Goal: Information Seeking & Learning: Check status

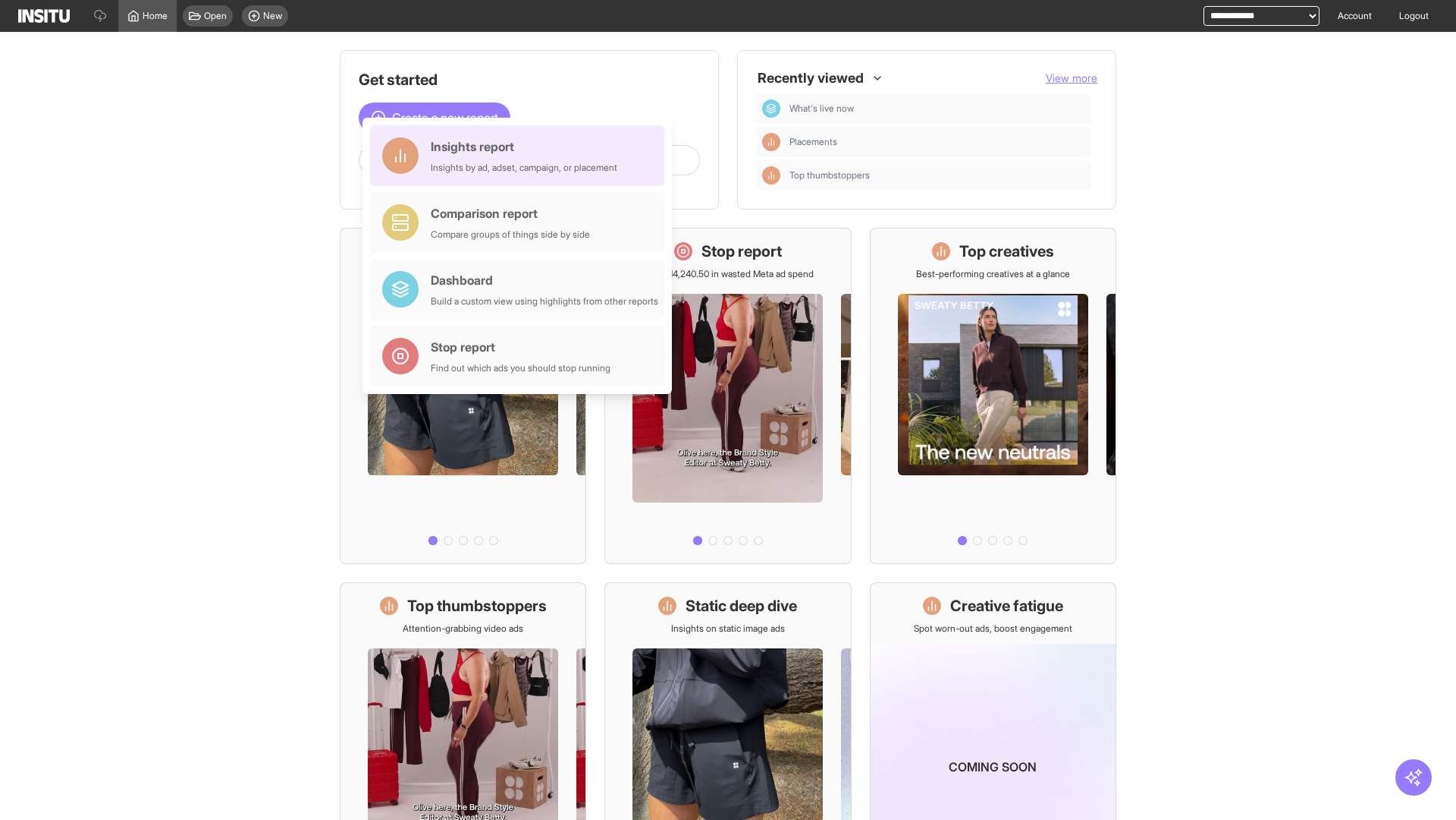
click at [521, 156] on div "Insights report Insights by ad, adset, campaign, or placement" at bounding box center [523, 155] width 186 height 36
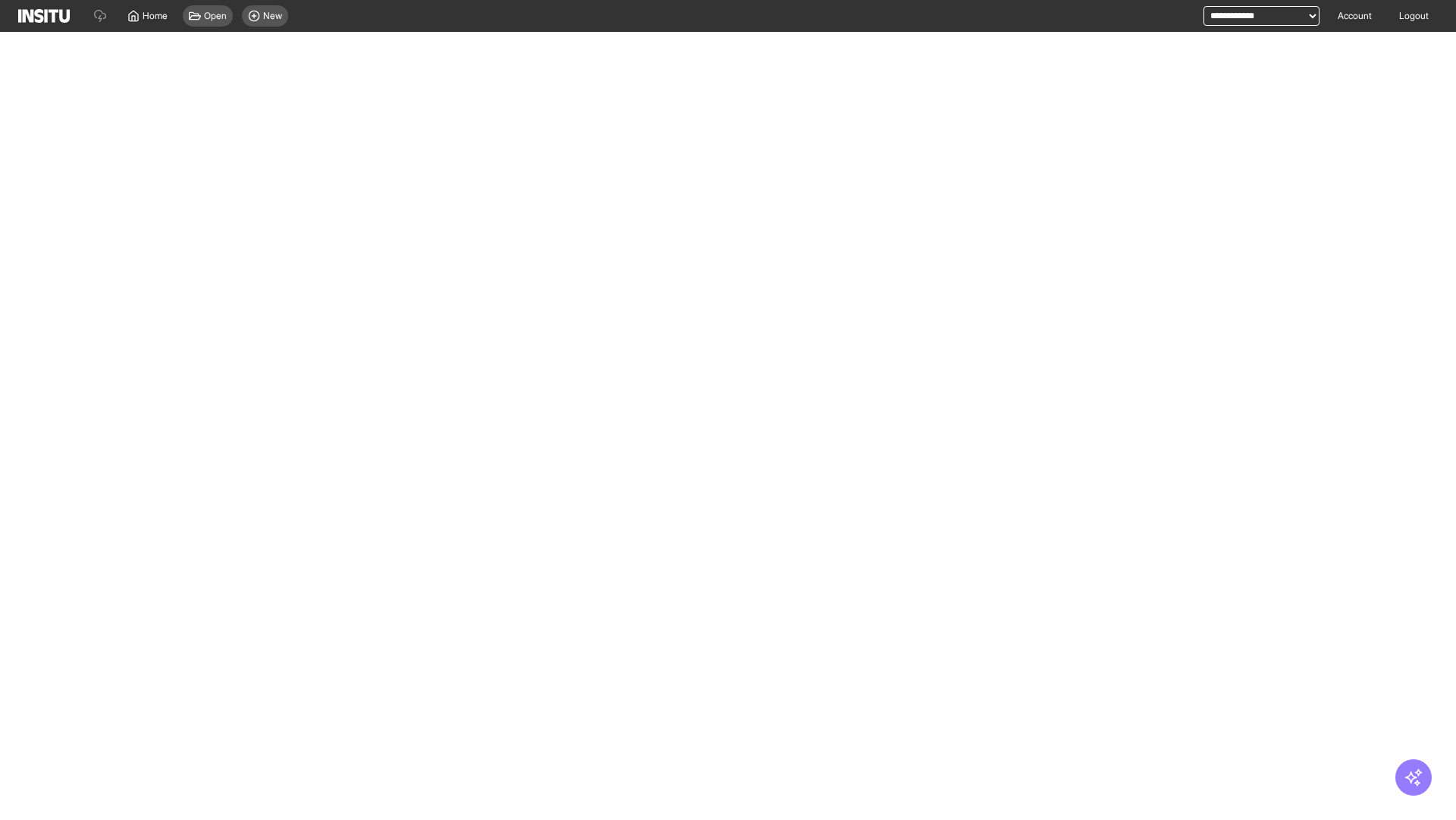
select select "**"
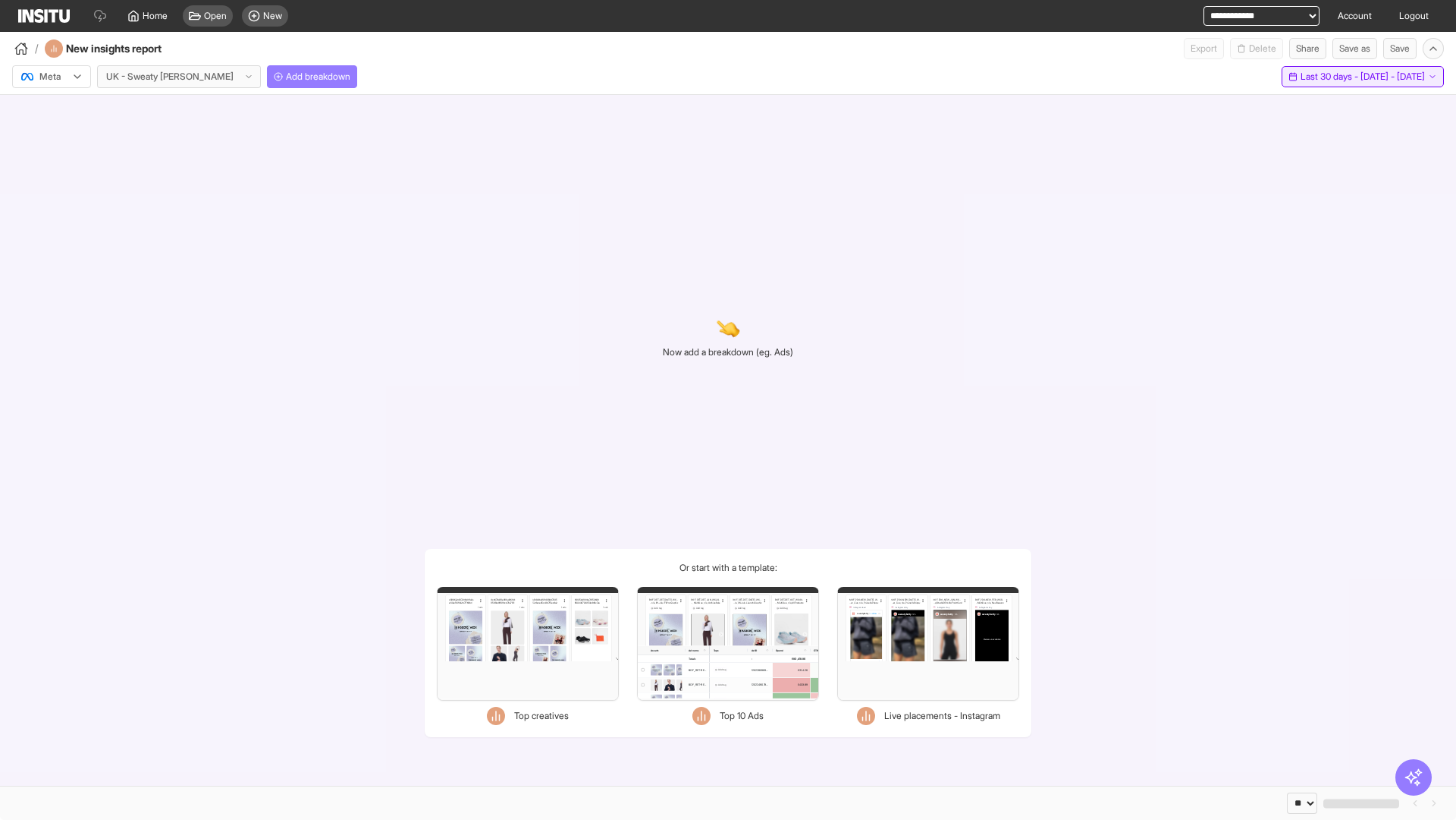
click at [1329, 77] on span "Last 30 days - [DATE] - [DATE]" at bounding box center [1363, 76] width 125 height 12
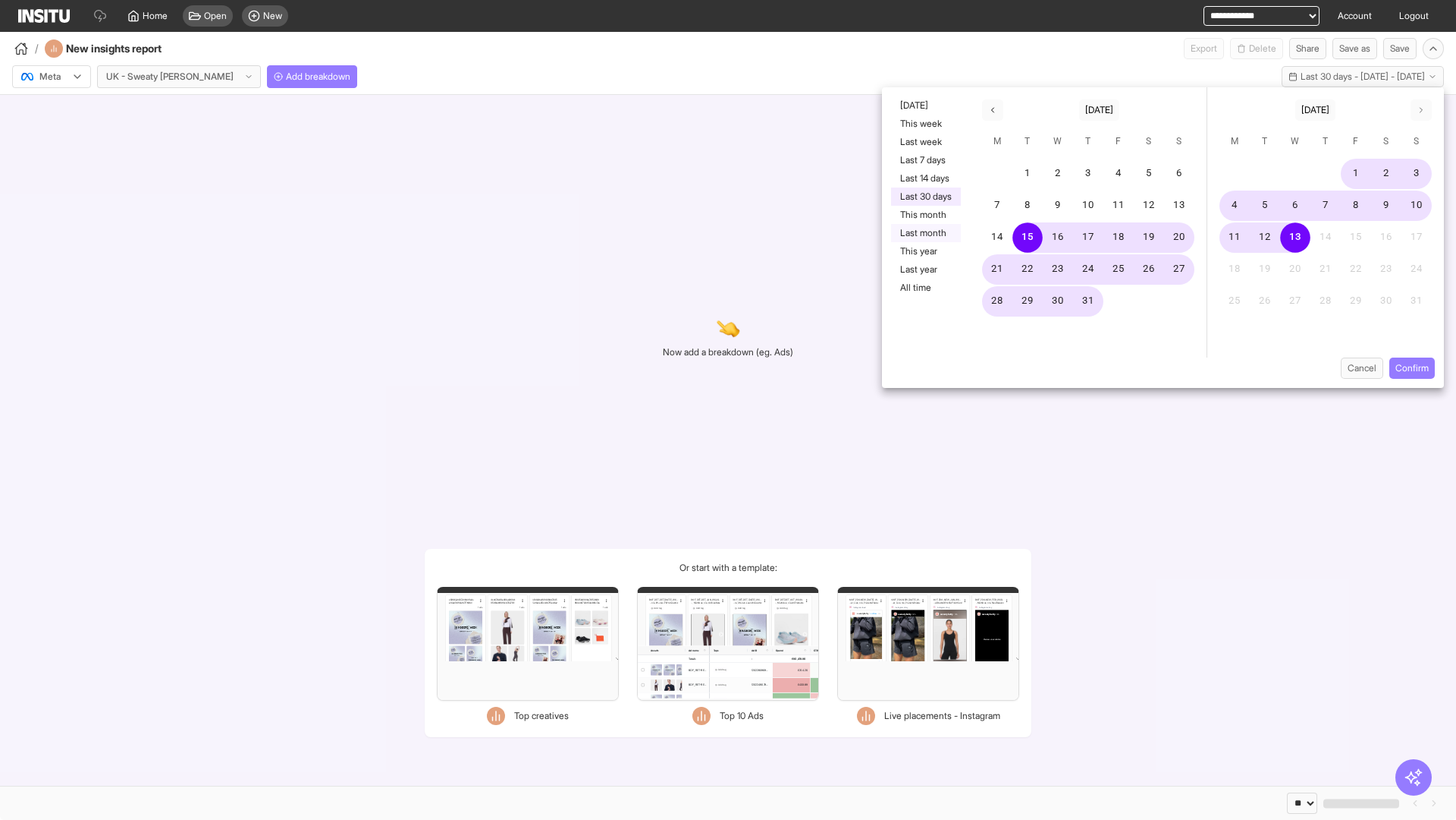
click at [925, 233] on button "Last month" at bounding box center [927, 233] width 70 height 19
